Goal: Transaction & Acquisition: Purchase product/service

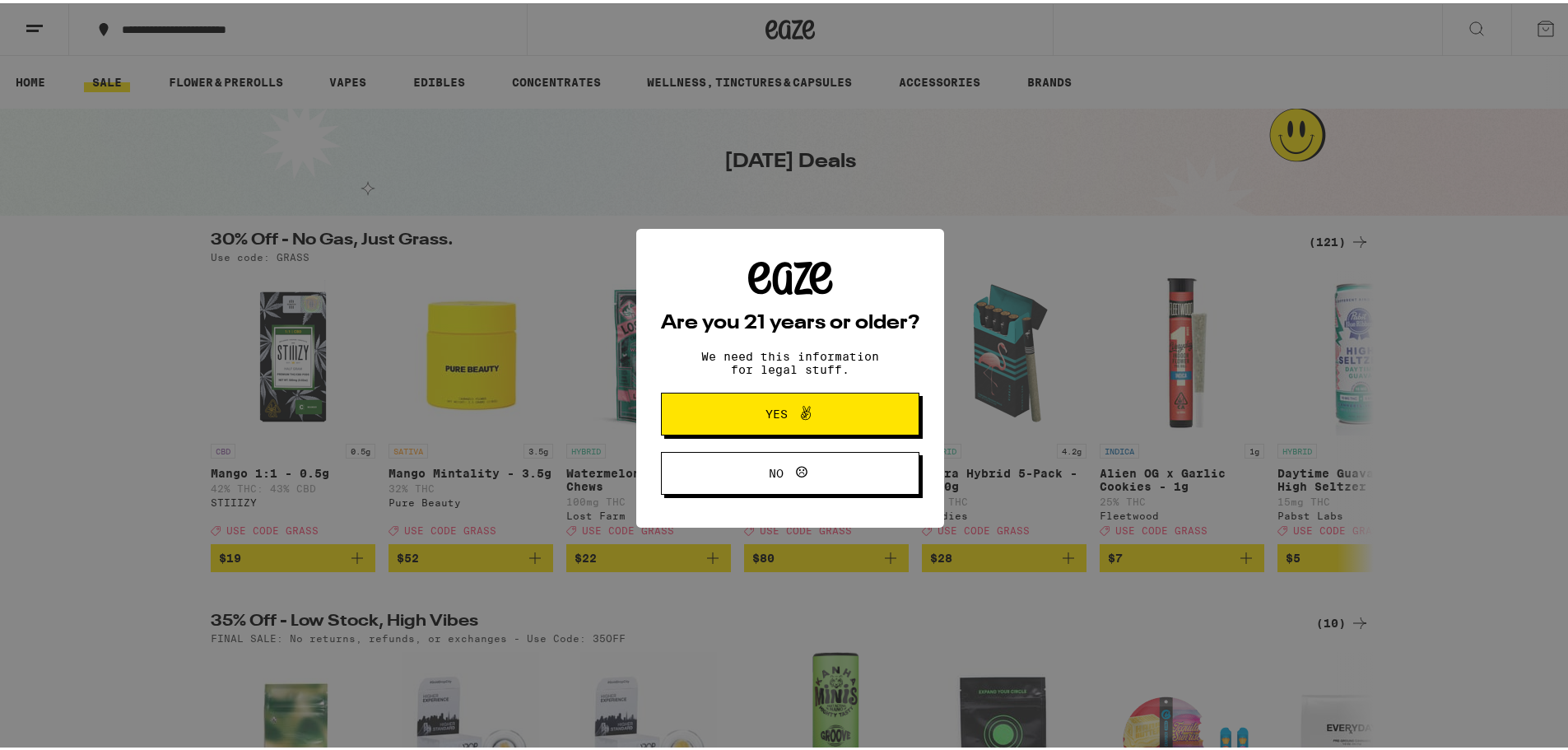
click at [796, 418] on icon at bounding box center [805, 409] width 20 height 20
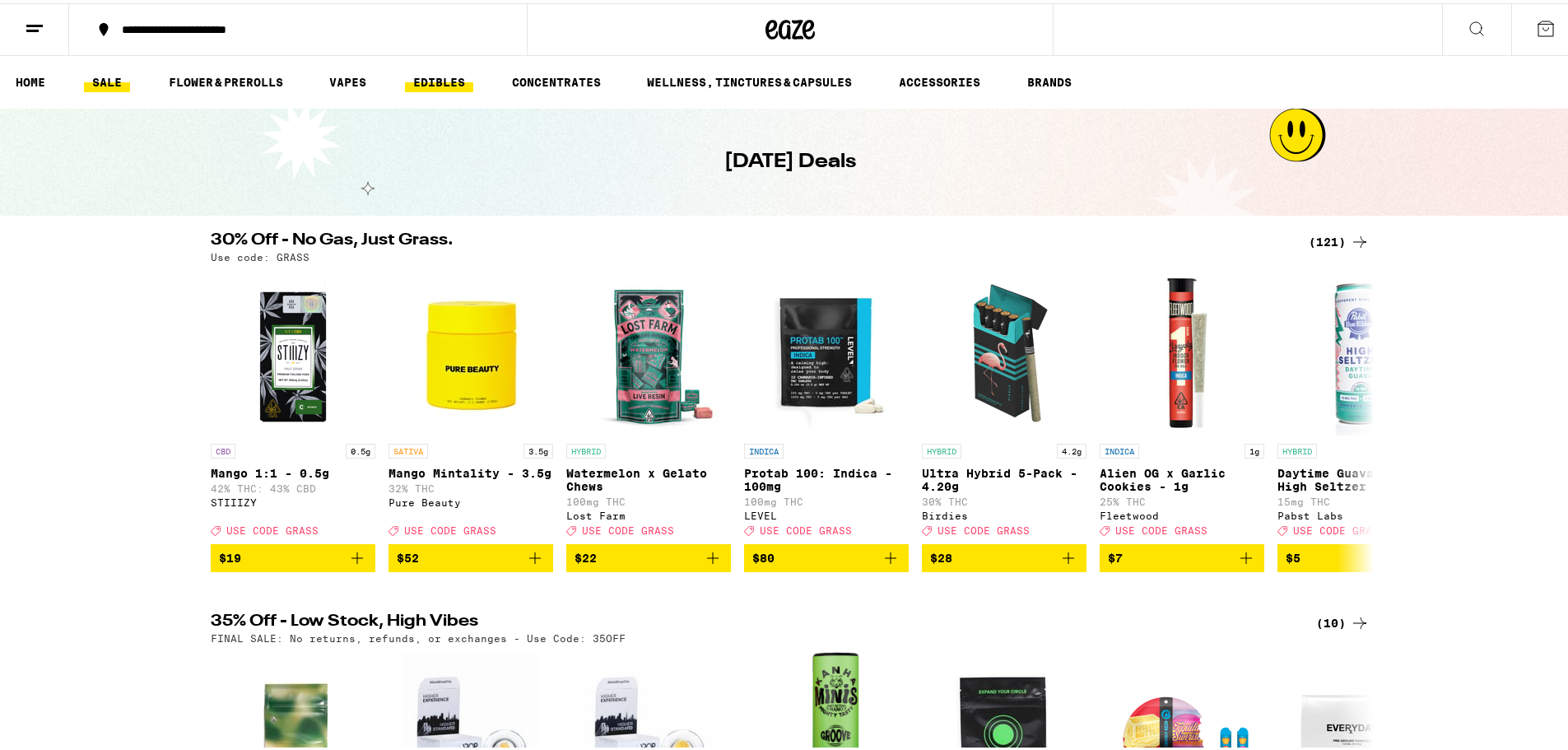
click at [455, 80] on link "EDIBLES" at bounding box center [439, 78] width 68 height 20
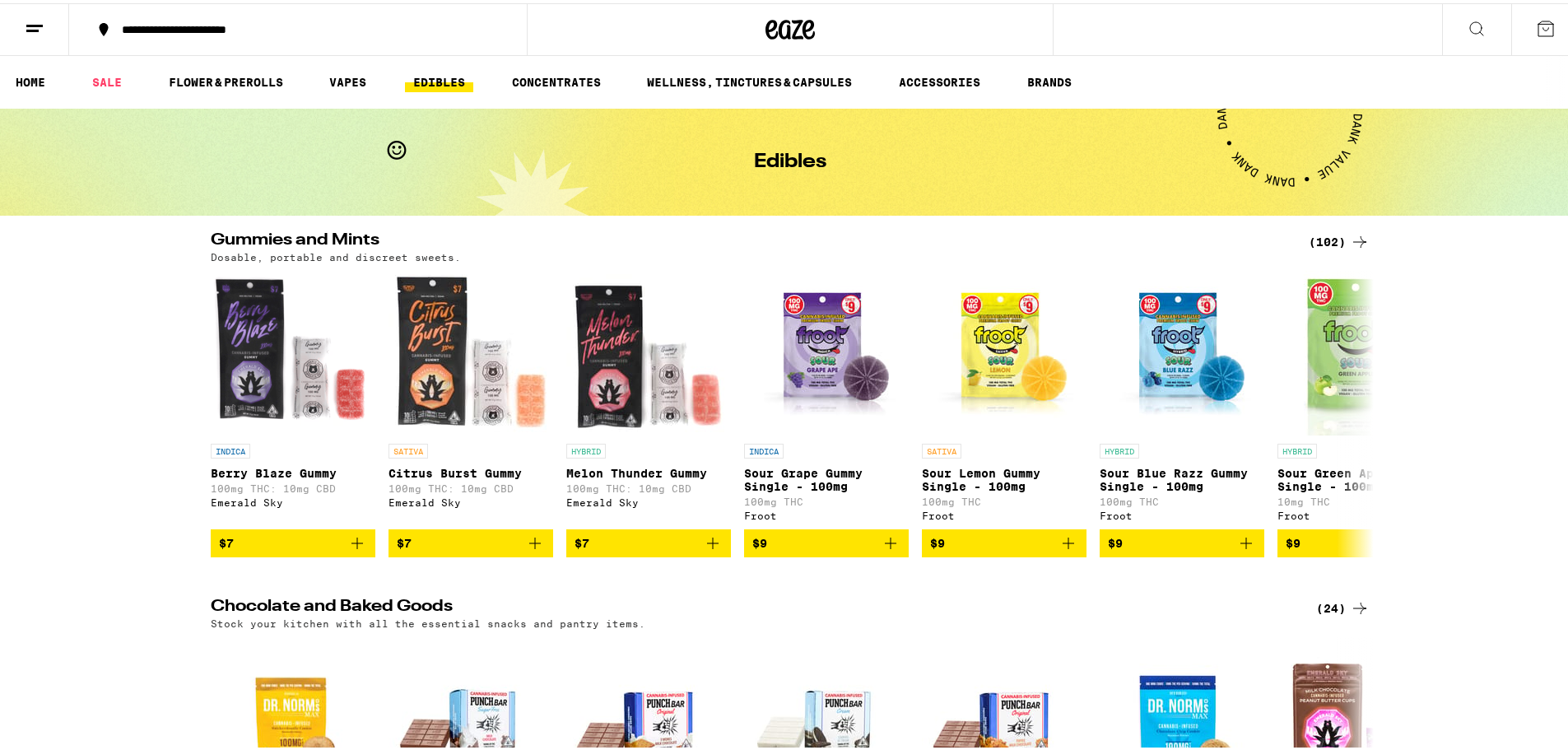
click at [1334, 240] on div "(102)" at bounding box center [1339, 238] width 61 height 20
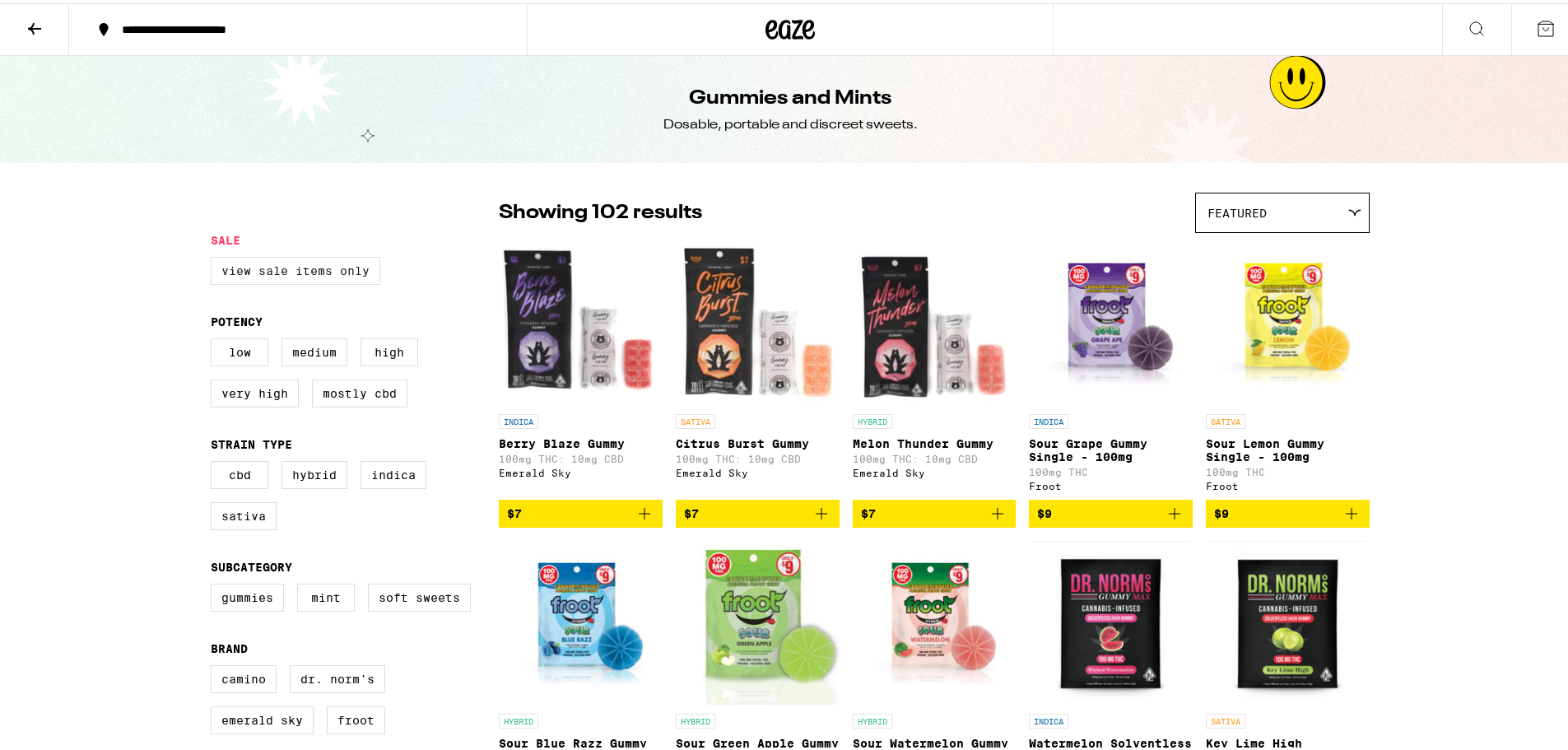
click at [322, 266] on label "View Sale Items Only" at bounding box center [295, 267] width 169 height 28
click at [215, 257] on input "View Sale Items Only" at bounding box center [214, 256] width 1 height 1
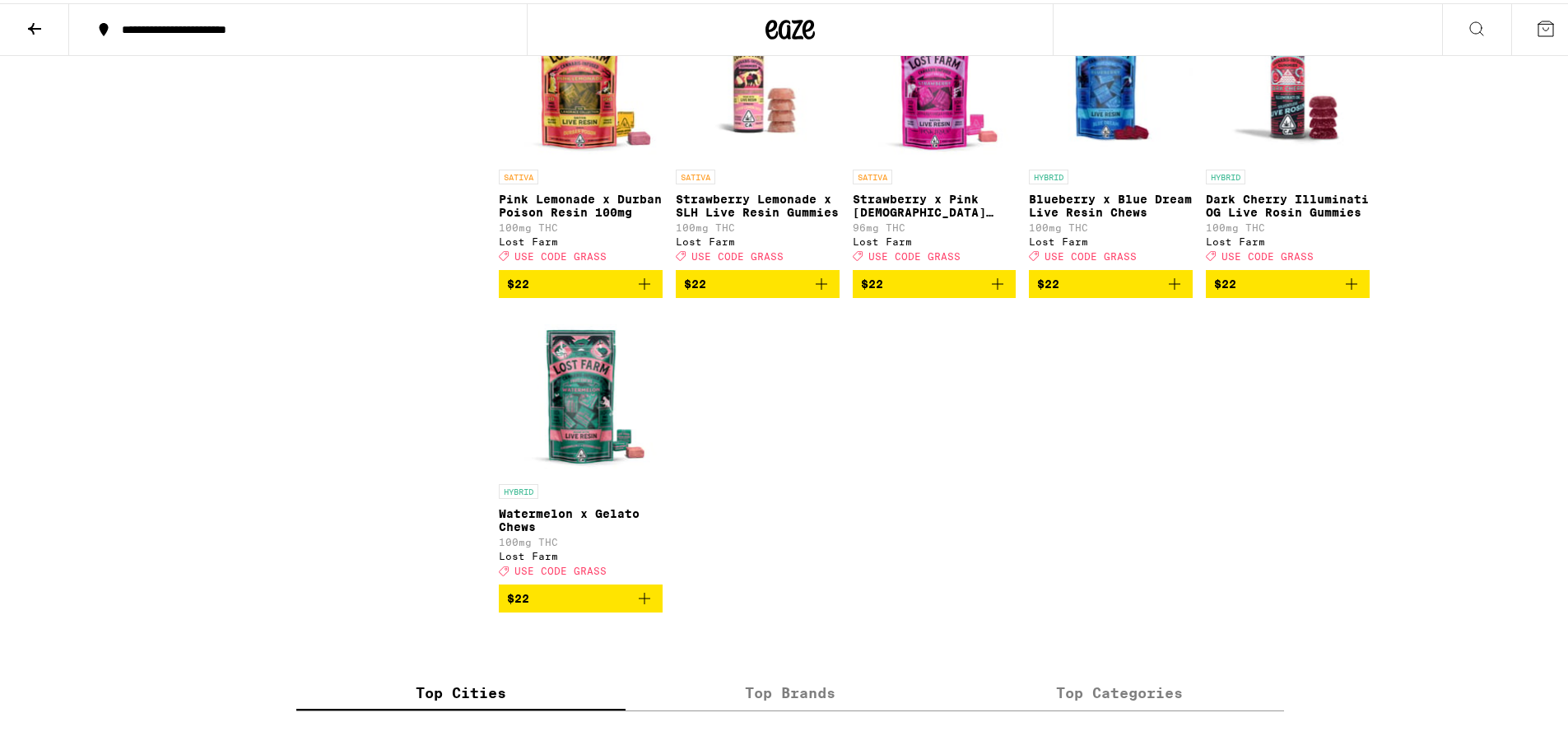
scroll to position [1070, 0]
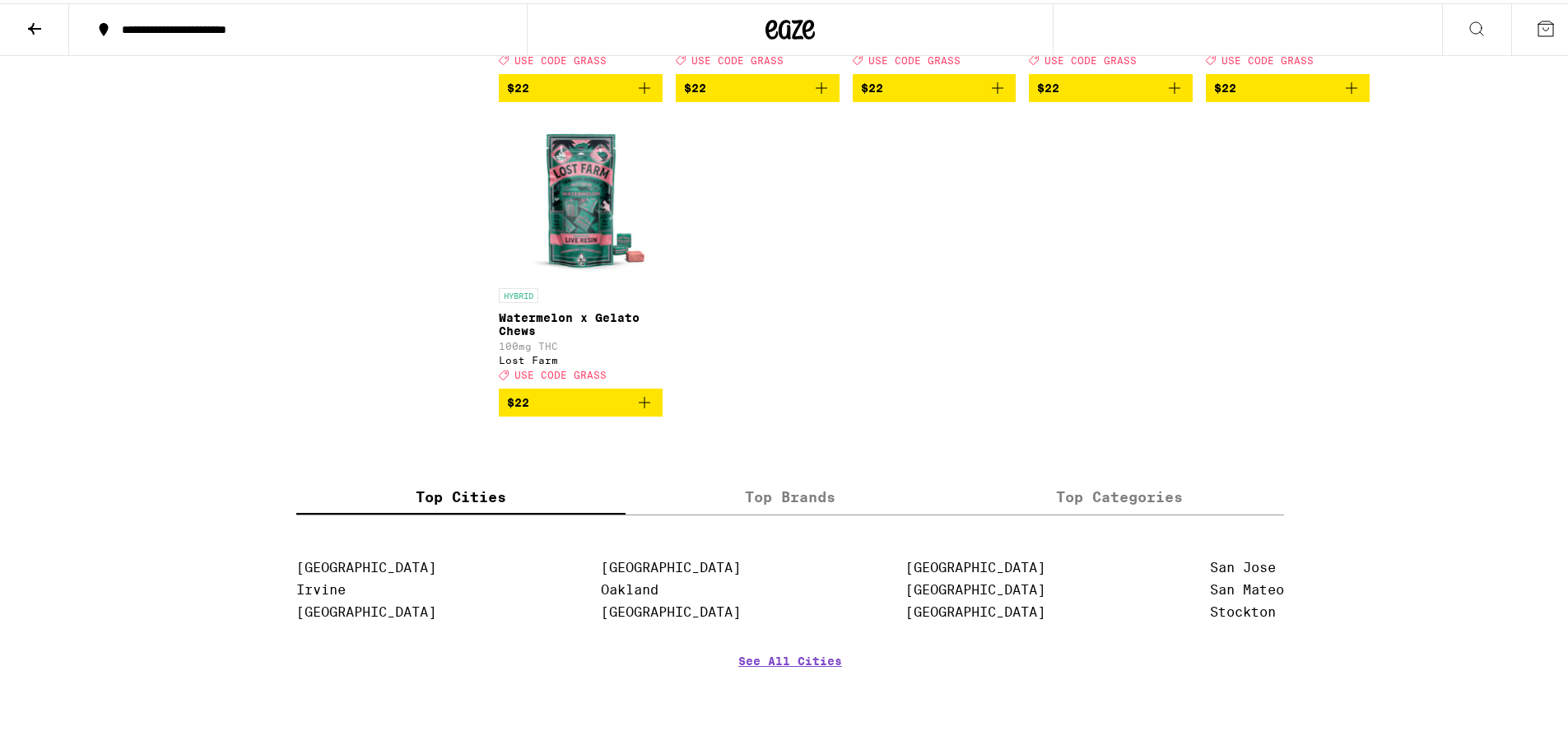
click at [581, 227] on img "Open page for Watermelon x Gelato Chews from Lost Farm" at bounding box center [581, 193] width 163 height 164
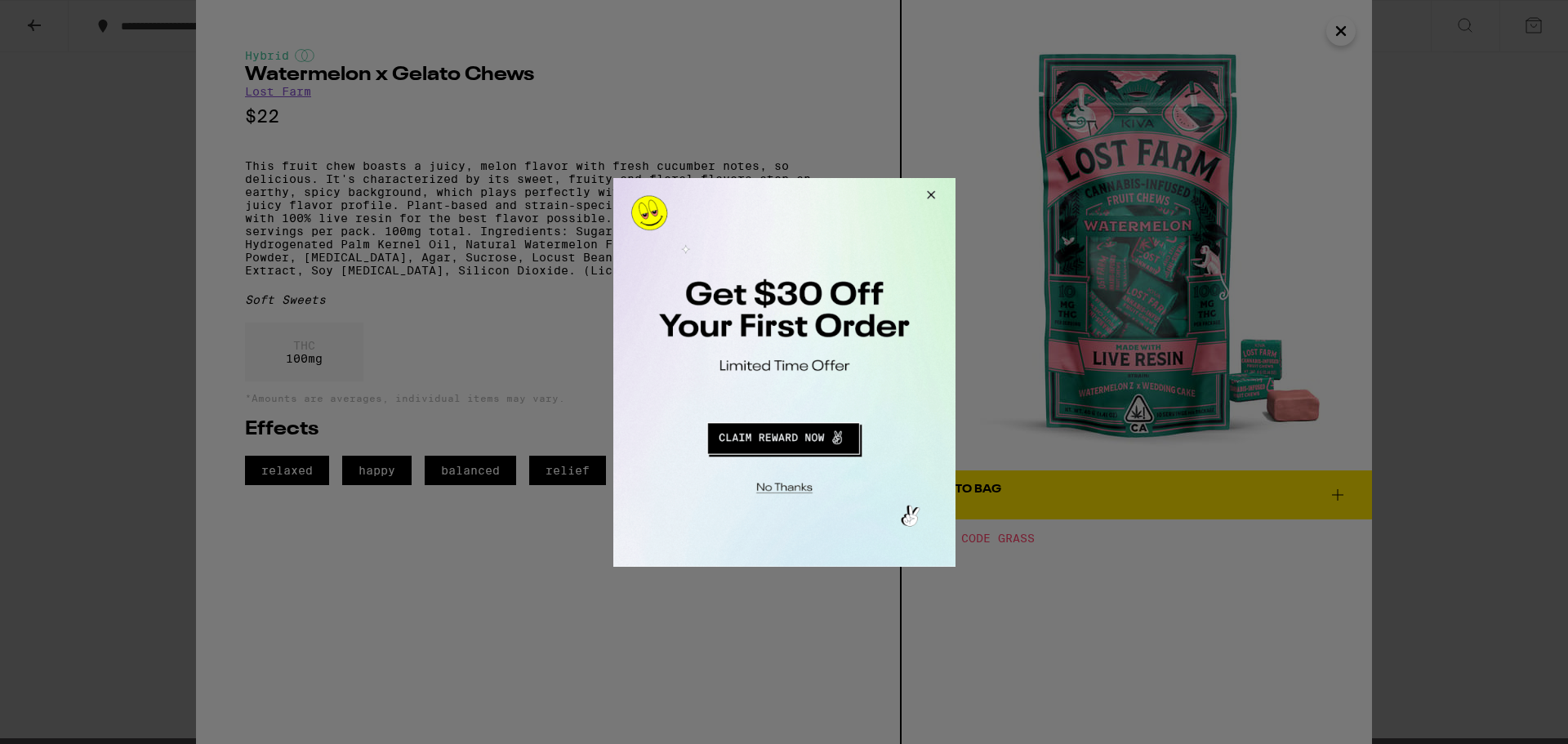
click at [925, 193] on button "Close Modal" at bounding box center [928, 197] width 44 height 39
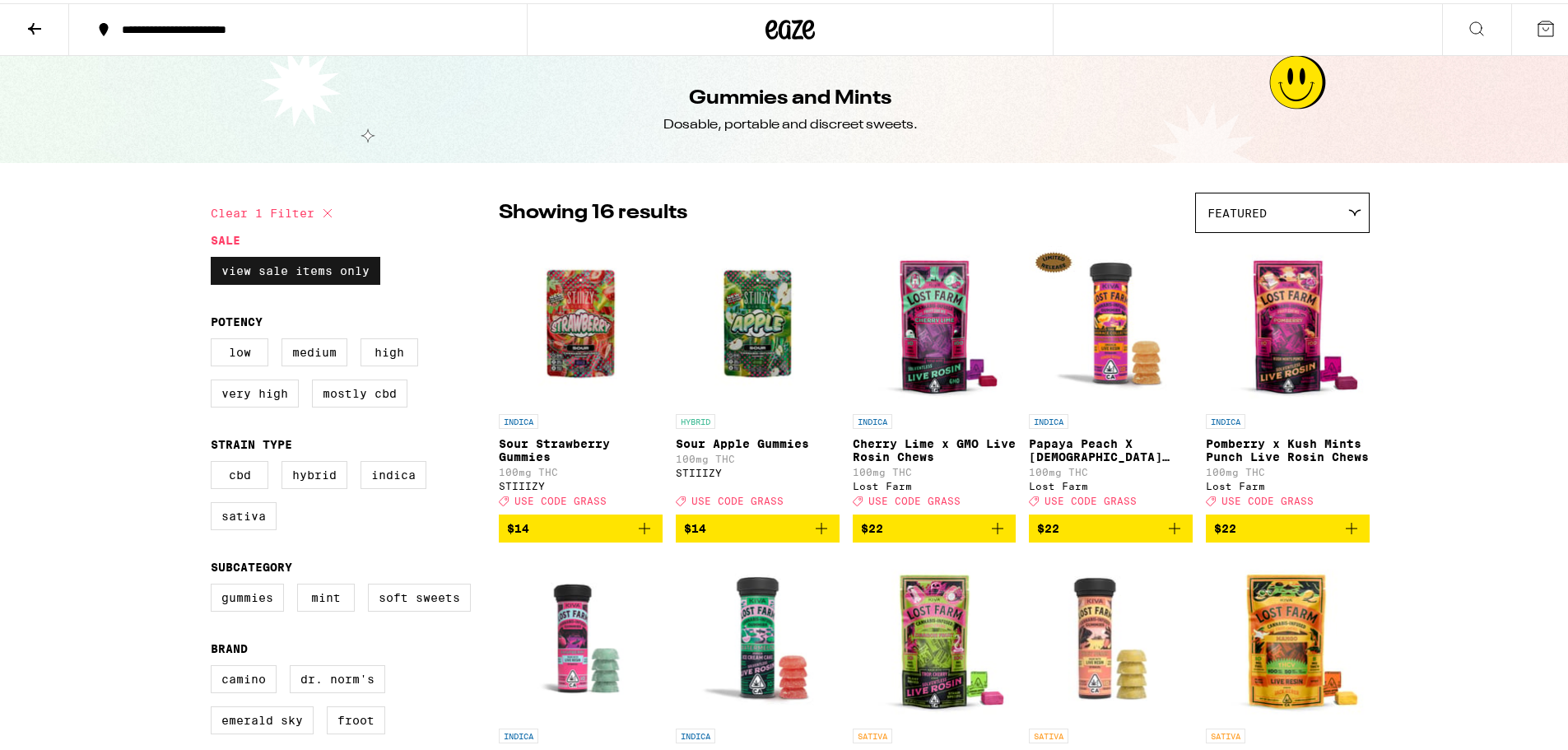
click at [340, 262] on label "View Sale Items Only" at bounding box center [295, 267] width 169 height 28
click at [215, 257] on input "View Sale Items Only" at bounding box center [214, 256] width 1 height 1
checkbox input "false"
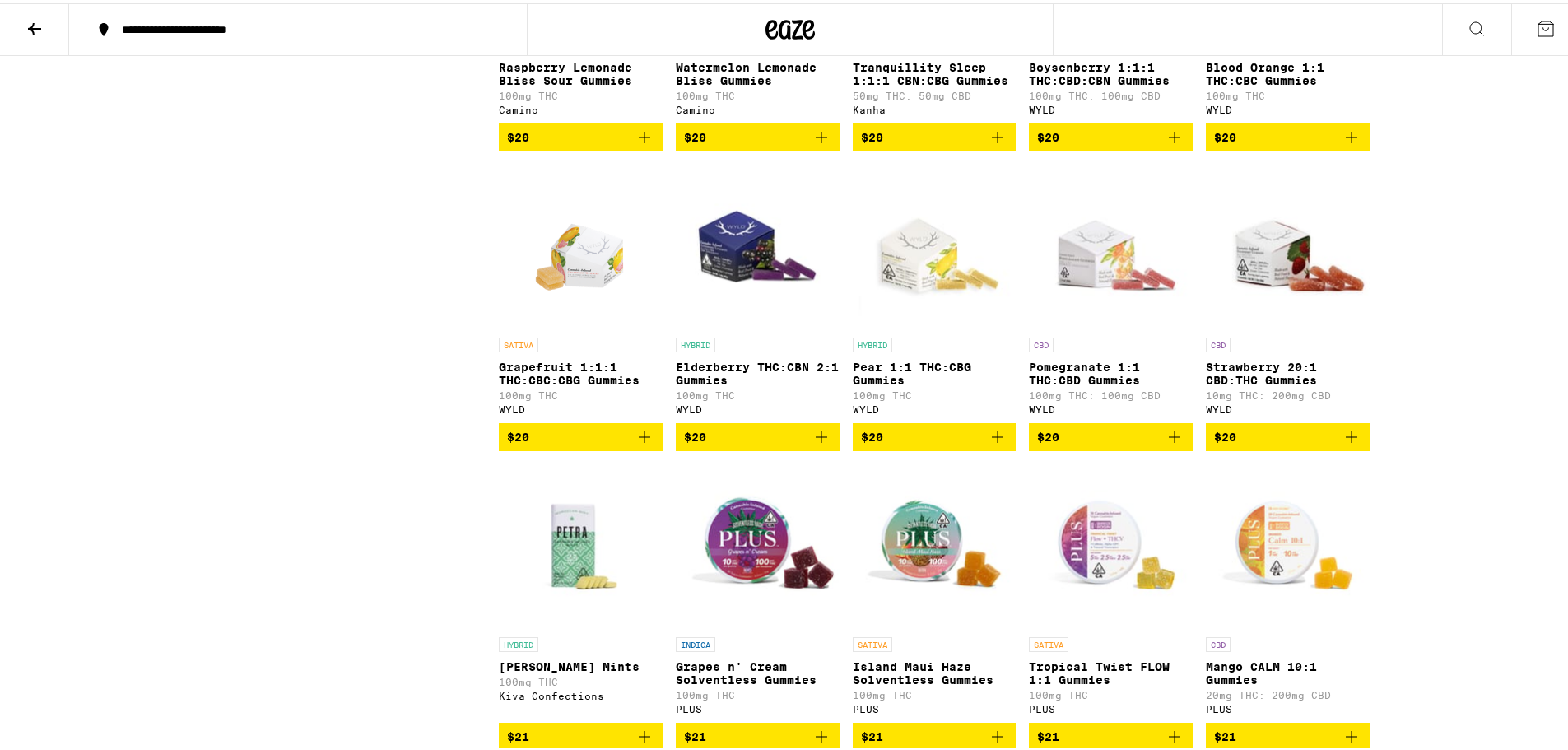
scroll to position [4280, 0]
